Goal: Use online tool/utility: Utilize a website feature to perform a specific function

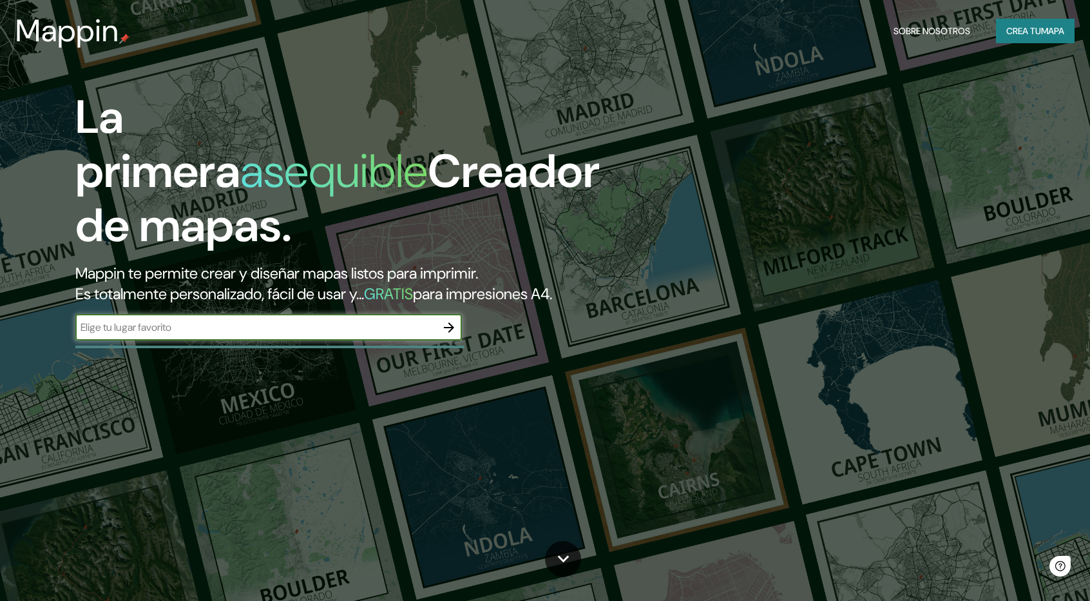
click at [302, 329] on input "text" at bounding box center [255, 327] width 361 height 15
type input "S"
click at [262, 331] on input "es" at bounding box center [255, 327] width 361 height 15
type input "es"
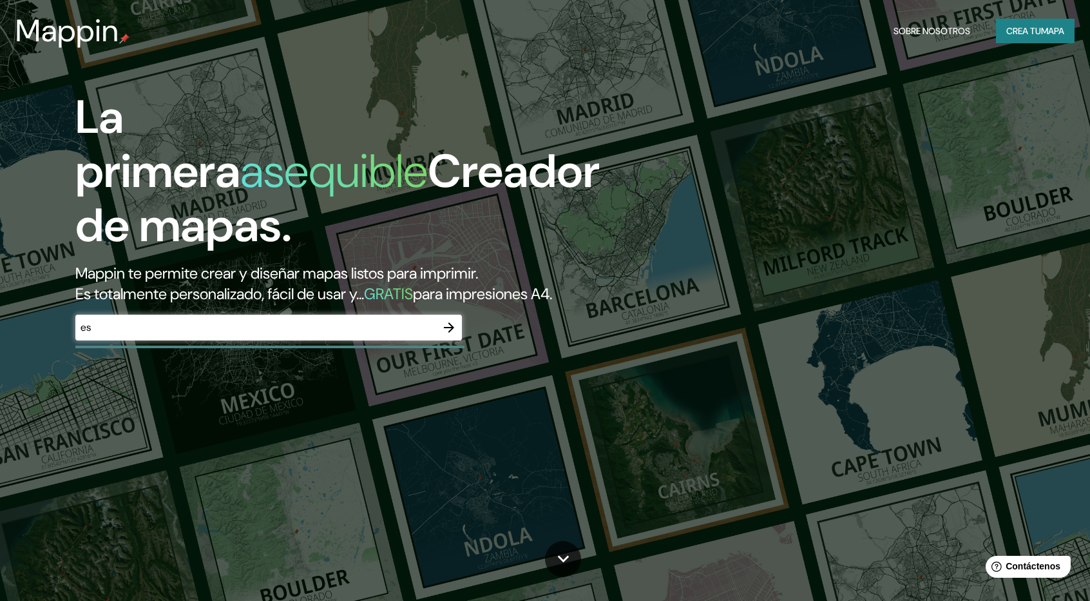
drag, startPoint x: 452, startPoint y: 313, endPoint x: 447, endPoint y: 323, distance: 11.5
click at [448, 322] on div "La primera asequible Creador de mapas. Mappin te permite crear y diseñar mapas …" at bounding box center [348, 221] width 654 height 263
click at [446, 326] on icon "button" at bounding box center [448, 327] width 15 height 15
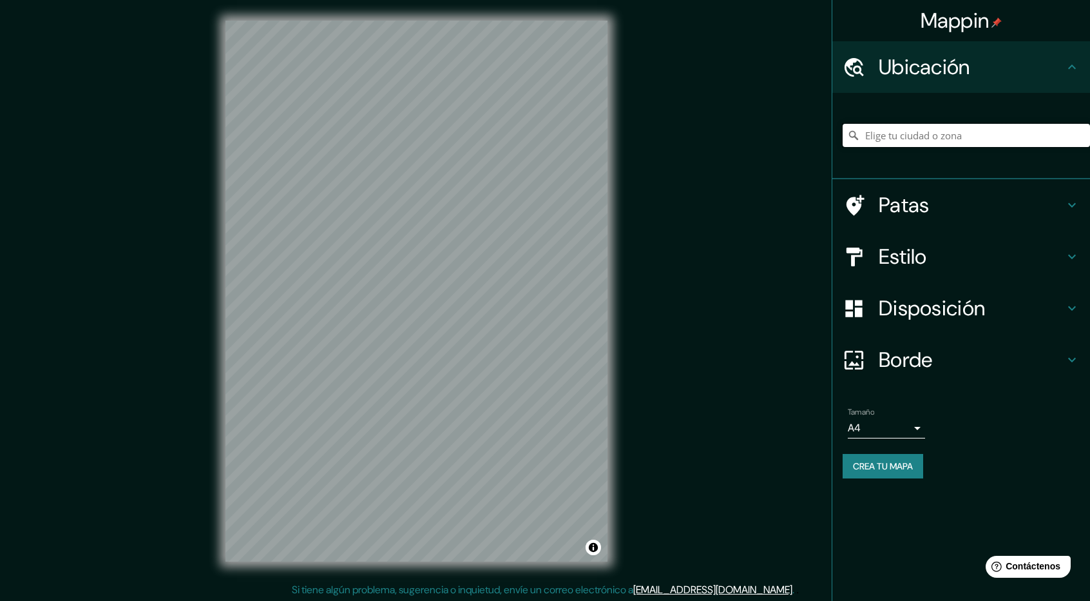
click at [925, 137] on input "Elige tu ciudad o zona" at bounding box center [966, 135] width 247 height 23
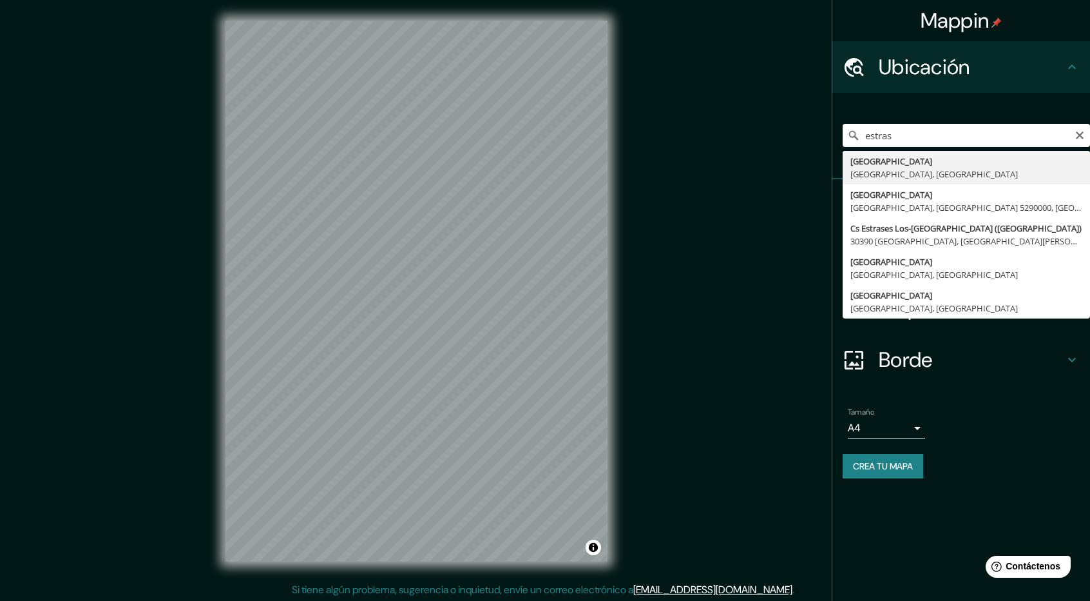
type input "[GEOGRAPHIC_DATA], [GEOGRAPHIC_DATA], [GEOGRAPHIC_DATA]"
